Goal: Task Accomplishment & Management: Manage account settings

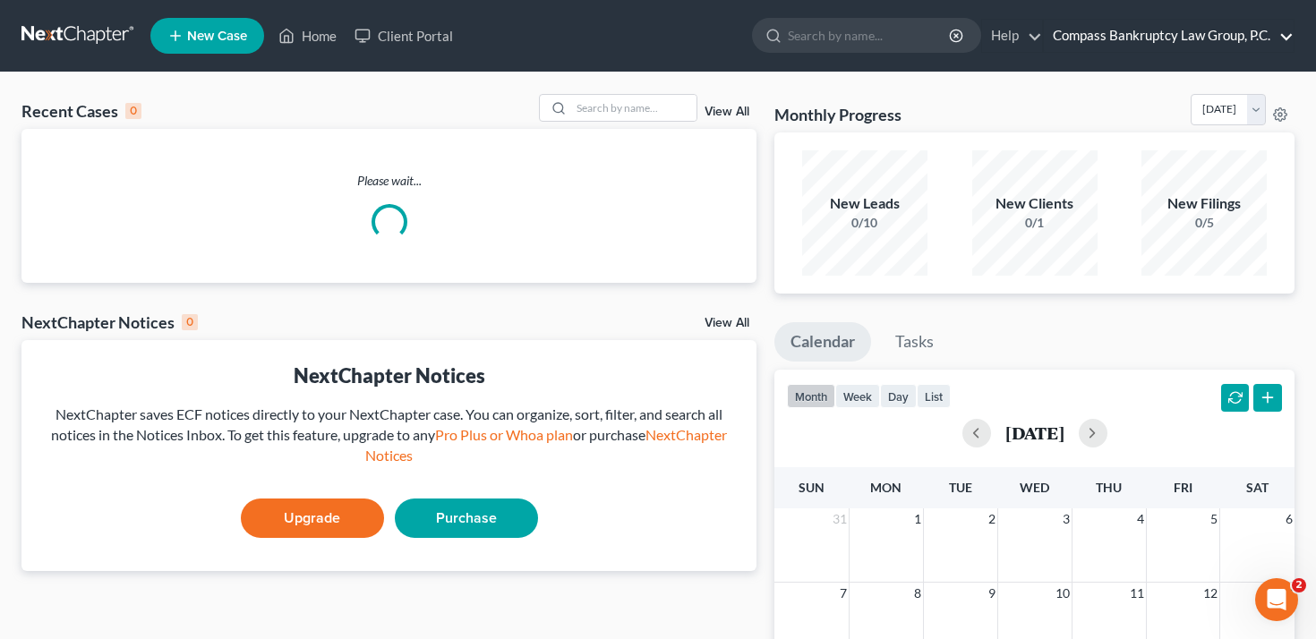
click at [1129, 30] on link "Compass Bankruptcy Law Group, P.C." at bounding box center [1169, 36] width 250 height 32
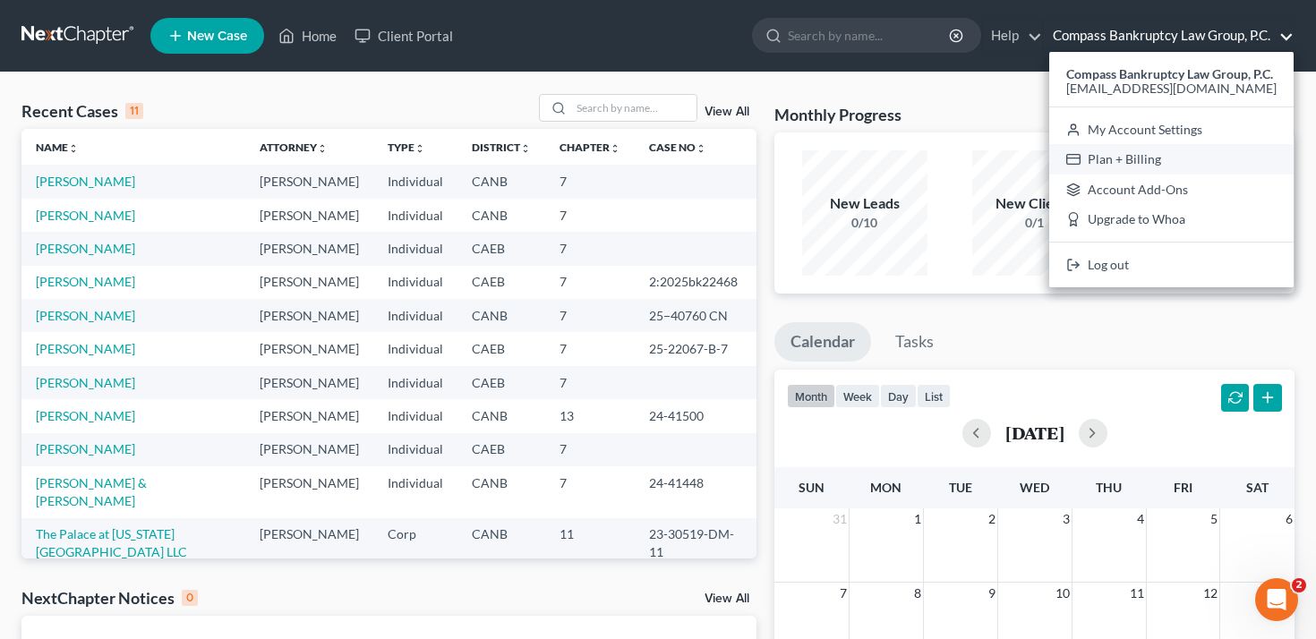
click at [1084, 163] on link "Plan + Billing" at bounding box center [1171, 159] width 244 height 30
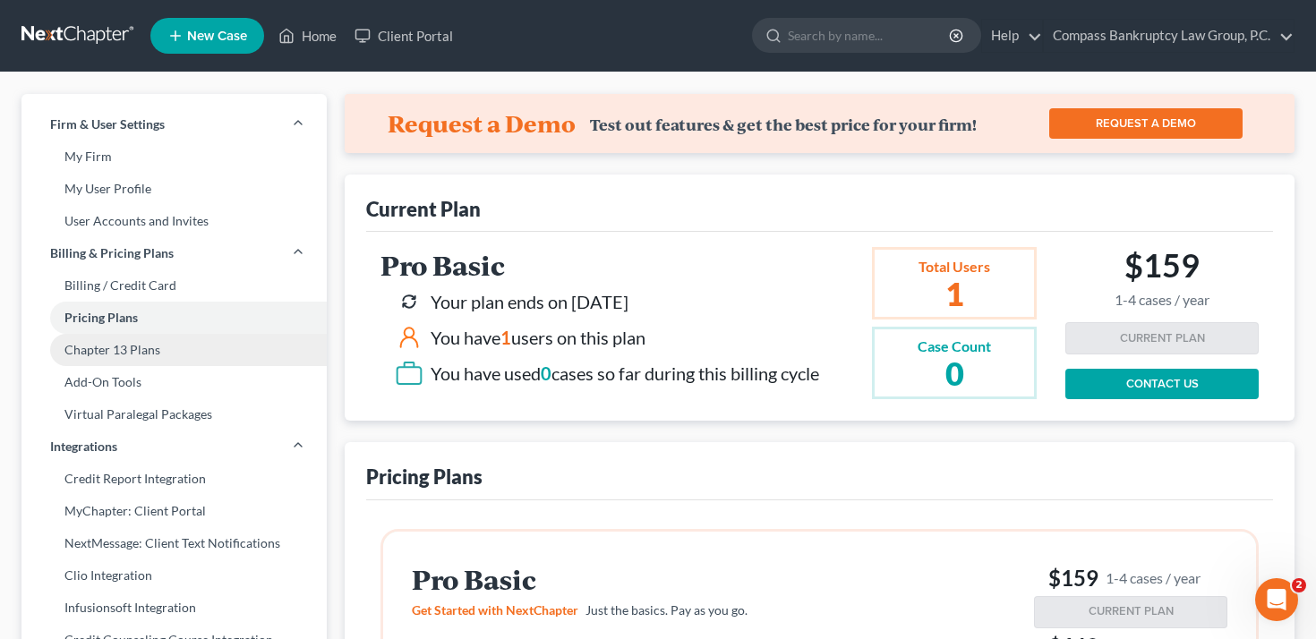
click at [209, 350] on link "Chapter 13 Plans" at bounding box center [173, 350] width 305 height 32
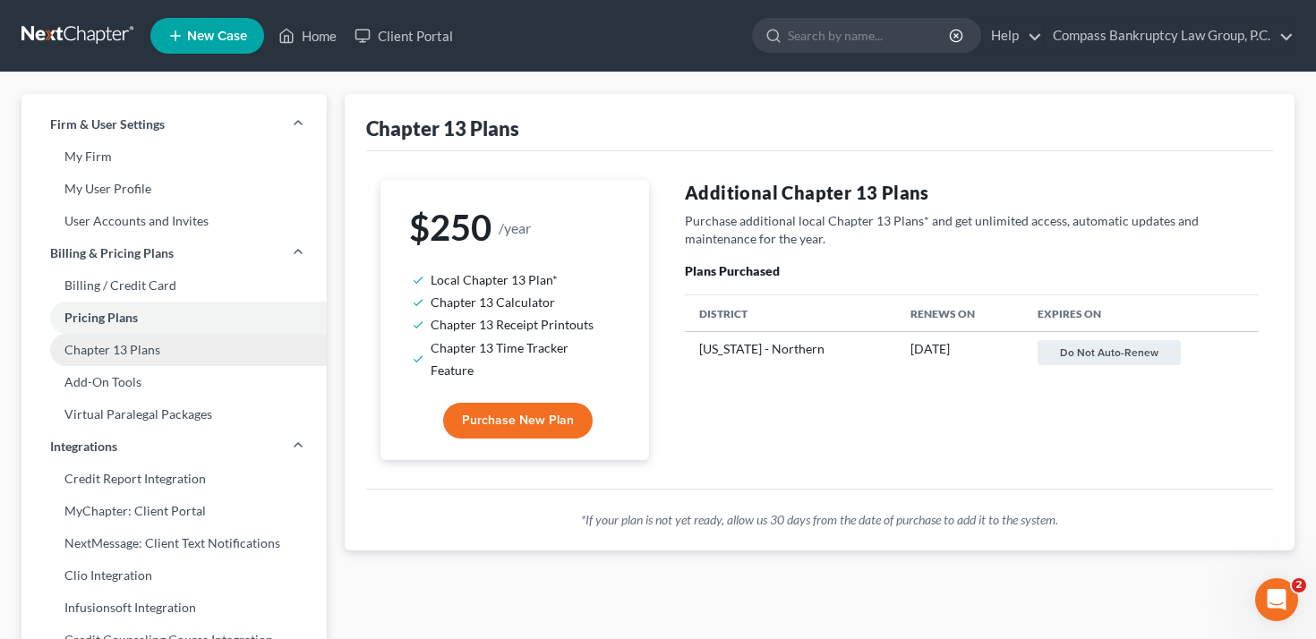
click at [165, 348] on link "Chapter 13 Plans" at bounding box center [173, 350] width 305 height 32
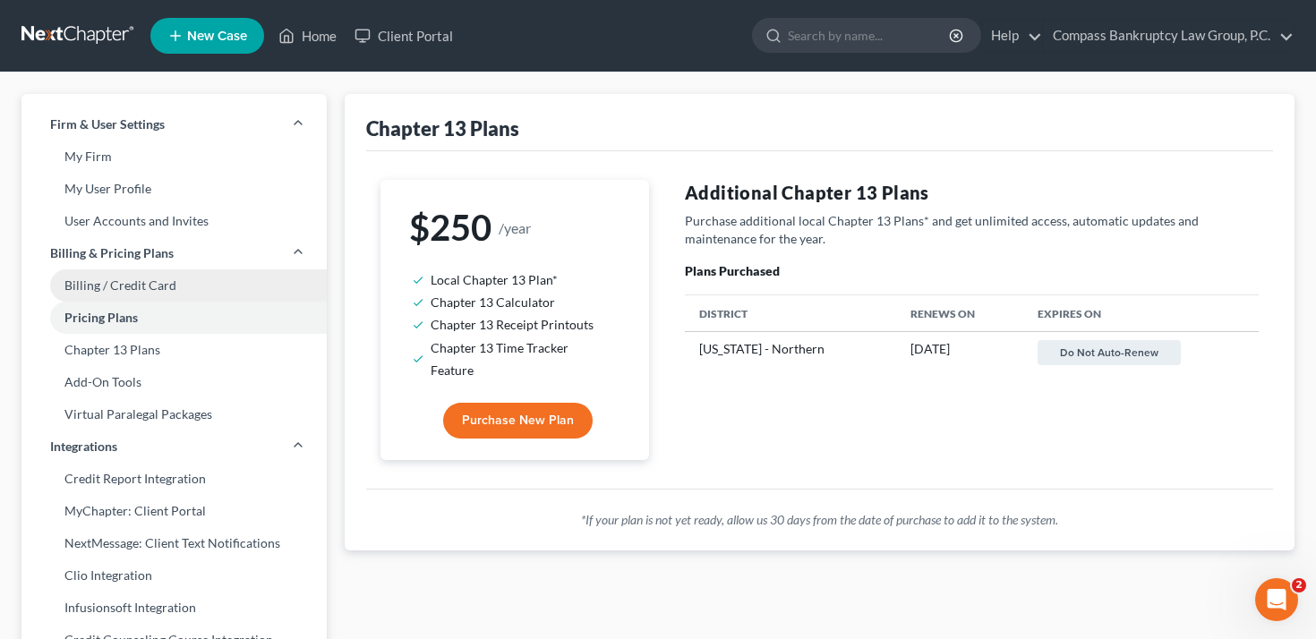
click at [166, 290] on link "Billing / Credit Card" at bounding box center [173, 285] width 305 height 32
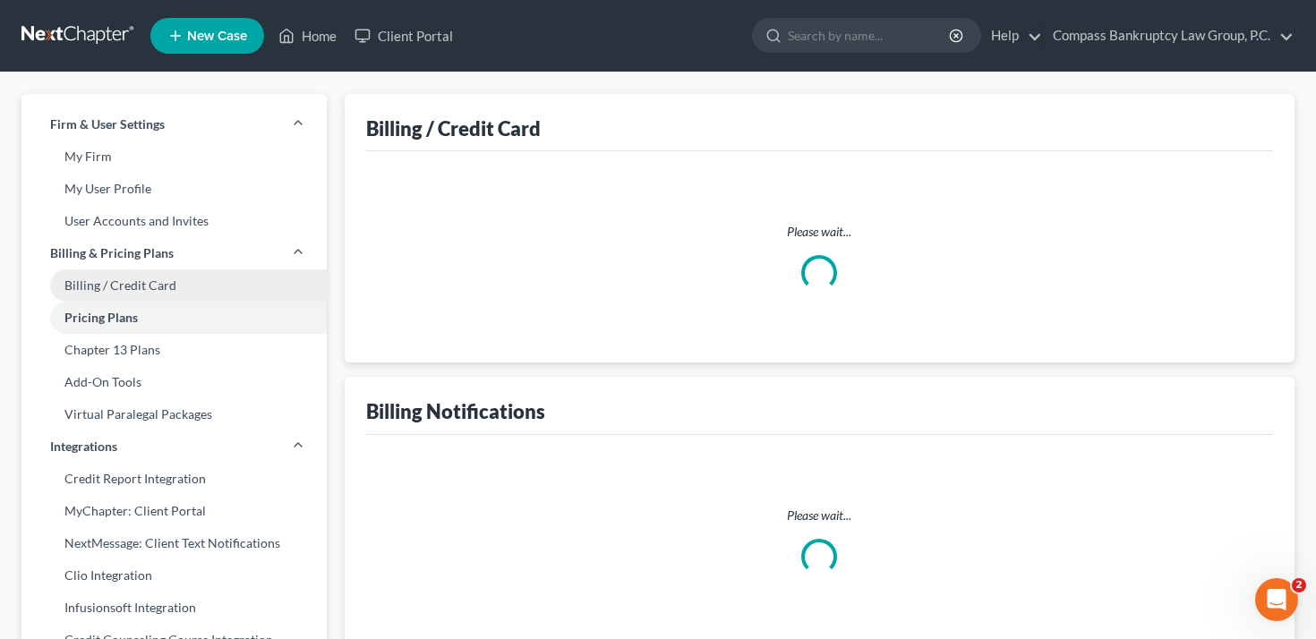
select select "4"
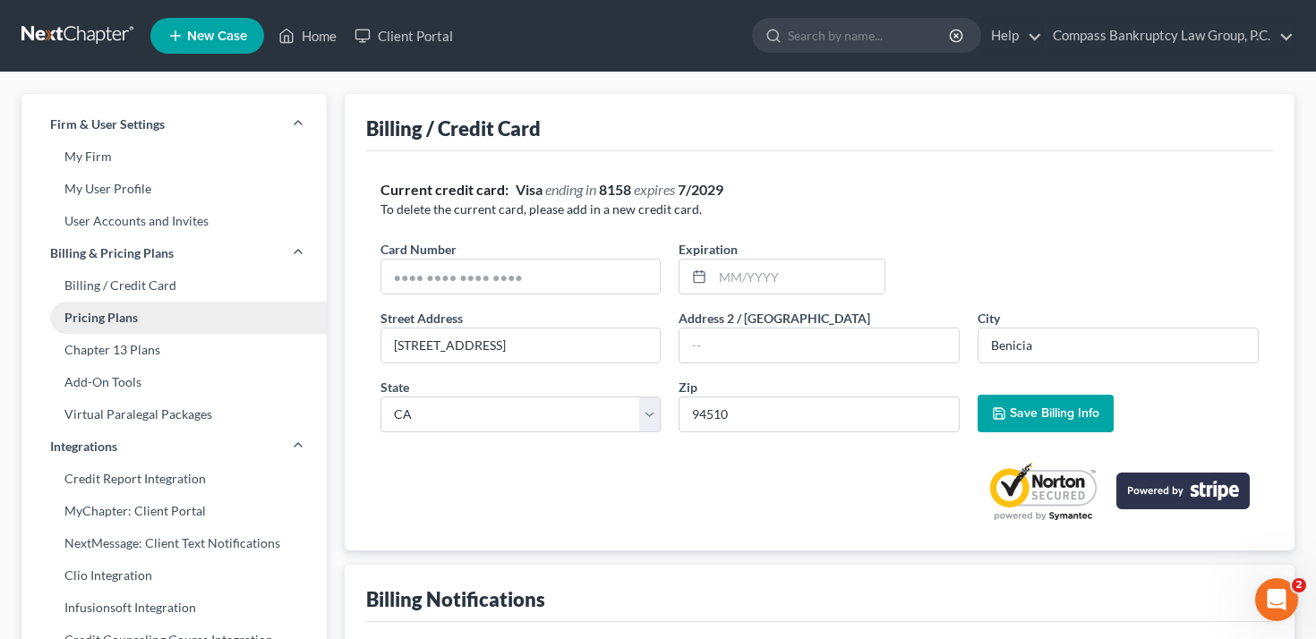
click at [165, 319] on link "Pricing Plans" at bounding box center [173, 318] width 305 height 32
